Goal: Information Seeking & Learning: Find specific fact

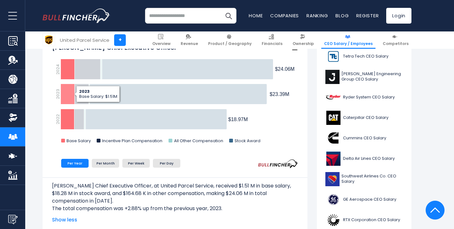
scroll to position [173, 0]
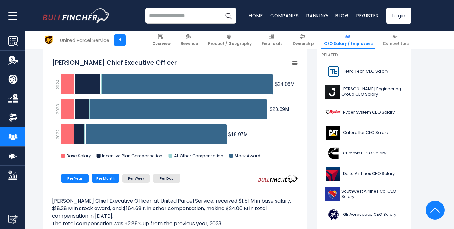
click at [100, 178] on li "Per Month" at bounding box center [105, 178] width 27 height 9
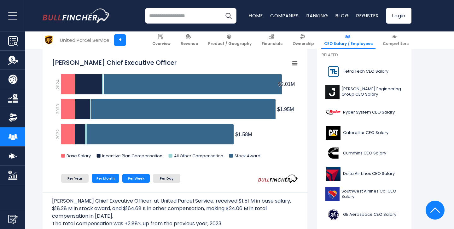
click at [135, 178] on li "Per Week" at bounding box center [135, 178] width 27 height 9
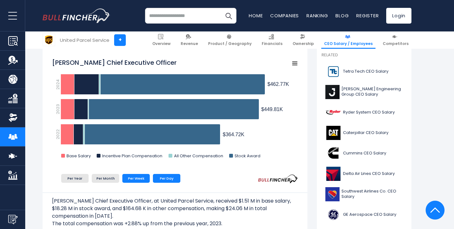
click at [160, 180] on li "Per Day" at bounding box center [166, 178] width 27 height 9
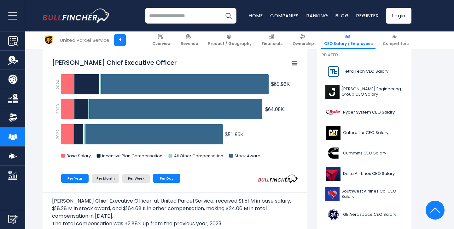
click at [79, 177] on li "Per Year" at bounding box center [74, 178] width 27 height 9
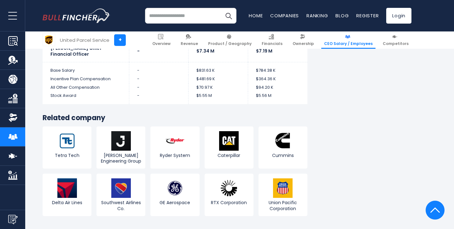
scroll to position [1874, 0]
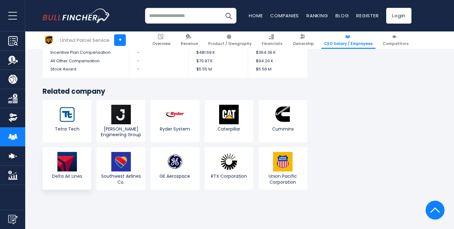
click at [71, 168] on img at bounding box center [67, 162] width 20 height 20
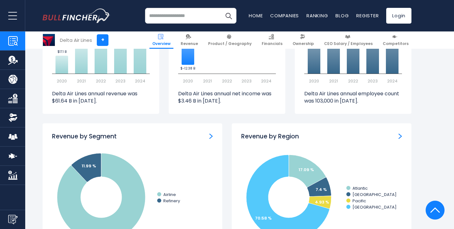
scroll to position [577, 0]
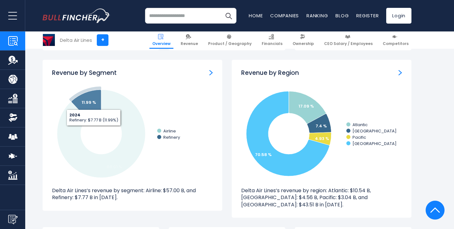
click at [94, 105] on tspan "11.99 %" at bounding box center [89, 103] width 14 height 6
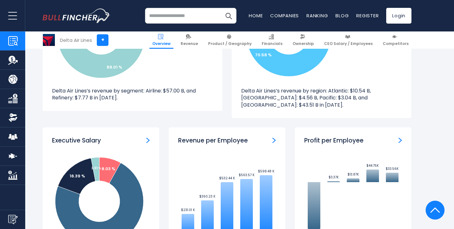
scroll to position [736, 0]
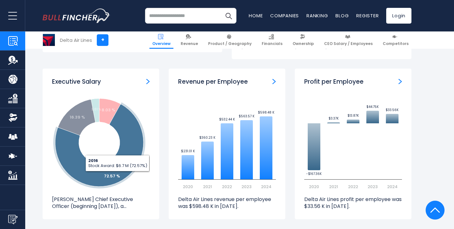
click at [135, 206] on p "Edward H. Bastian Chief Executive Officer (beginning May 2, 2016), a..." at bounding box center [101, 203] width 98 height 14
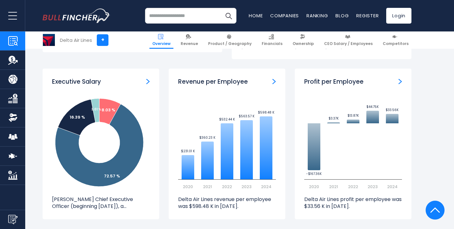
click at [146, 81] on div "Executive Salary" at bounding box center [101, 82] width 98 height 8
click at [148, 80] on img "ceo-salary" at bounding box center [147, 82] width 3 height 6
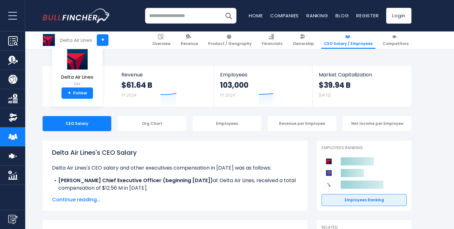
scroll to position [69, 0]
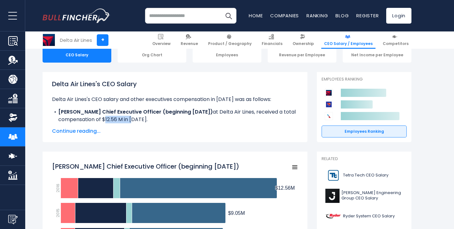
drag, startPoint x: 116, startPoint y: 122, endPoint x: 144, endPoint y: 121, distance: 28.1
click at [144, 121] on li "Edward H. Bastian Chief Executive Officer (beginning May 2, 2016) at Delta Air …" at bounding box center [175, 115] width 246 height 15
click at [134, 116] on li "Edward H. Bastian Chief Executive Officer (beginning May 2, 2016) at Delta Air …" at bounding box center [175, 115] width 246 height 15
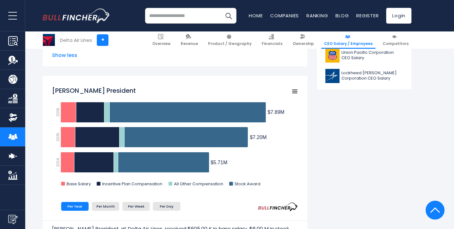
scroll to position [347, 0]
